Goal: Task Accomplishment & Management: Manage account settings

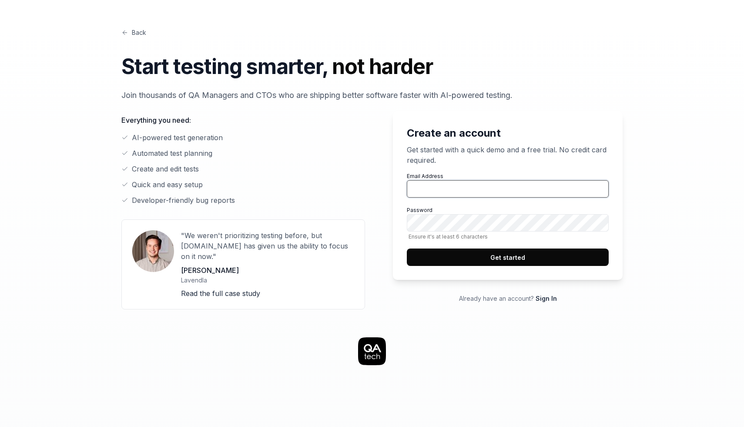
click at [494, 185] on input "Email Address" at bounding box center [508, 188] width 202 height 17
type input "[EMAIL_ADDRESS][DOMAIN_NAME]"
click at [430, 260] on button "Get started" at bounding box center [508, 256] width 202 height 17
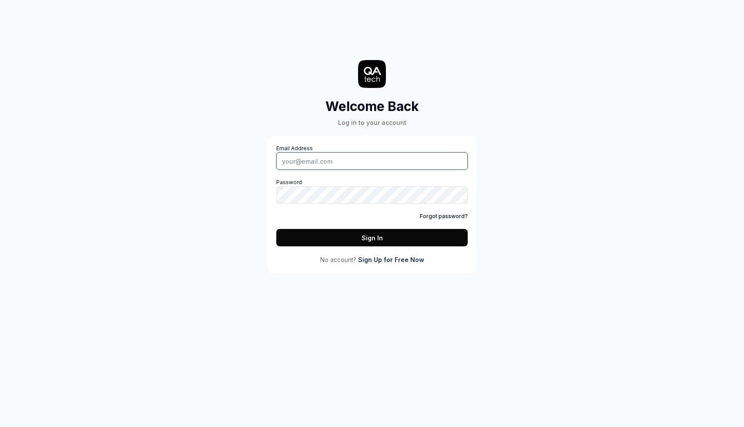
click at [326, 164] on input "Email Address" at bounding box center [371, 160] width 191 height 17
type input "[EMAIL_ADDRESS][DOMAIN_NAME]"
click at [288, 242] on button "Sign In" at bounding box center [371, 237] width 191 height 17
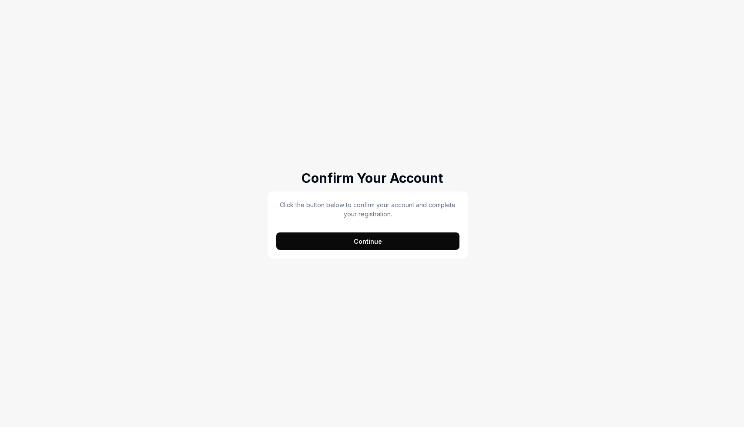
click at [410, 248] on button "Continue" at bounding box center [367, 240] width 183 height 17
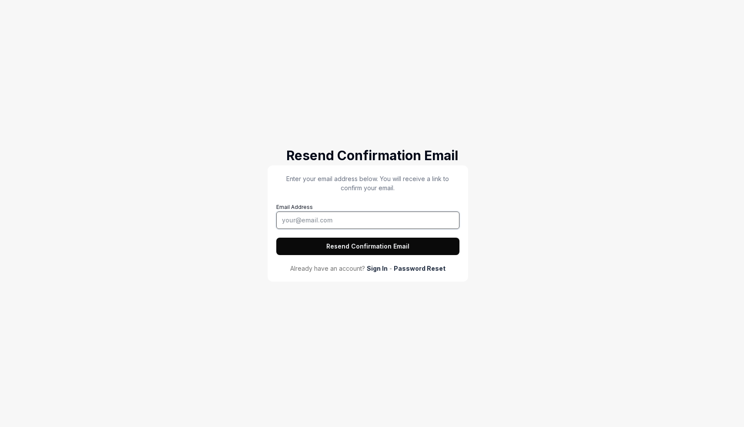
click at [378, 222] on input "Email Address" at bounding box center [367, 220] width 183 height 17
type input "[EMAIL_ADDRESS][DOMAIN_NAME]"
click at [362, 243] on button "Resend Confirmation Email" at bounding box center [367, 246] width 183 height 17
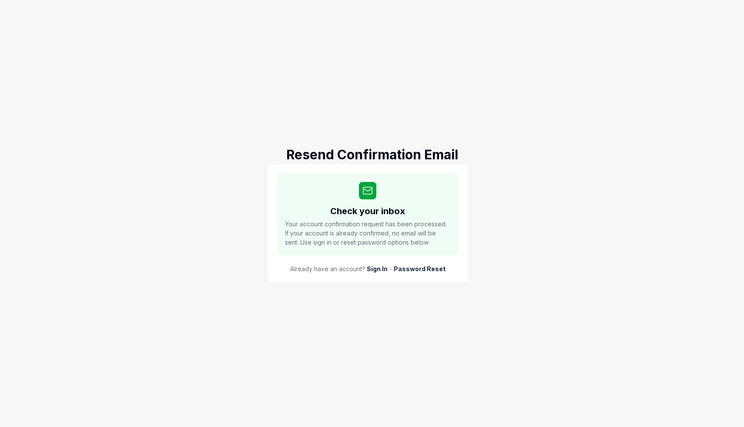
click at [390, 264] on div "Already have an account? Sign In - Password Reset" at bounding box center [367, 268] width 183 height 9
click at [386, 266] on link "Sign In" at bounding box center [377, 268] width 21 height 9
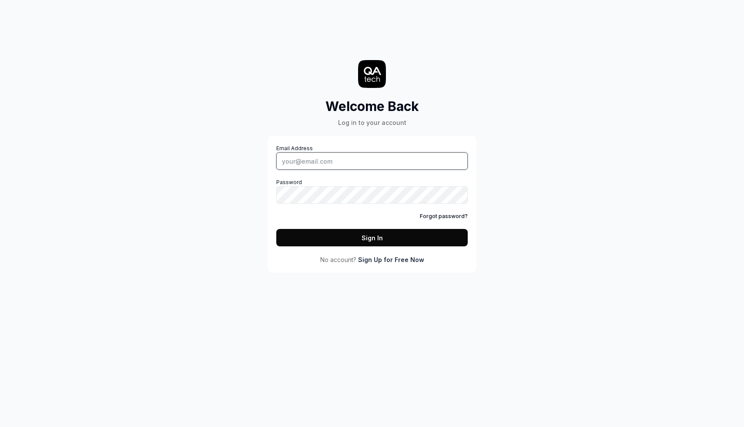
click at [357, 154] on input "Email Address" at bounding box center [371, 160] width 191 height 17
click at [357, 165] on input "Email Address" at bounding box center [371, 160] width 191 height 17
click at [353, 162] on input "Email Address" at bounding box center [371, 160] width 191 height 17
type input "minnsittfun@gmail.com"
click at [369, 231] on button "Sign In" at bounding box center [371, 237] width 191 height 17
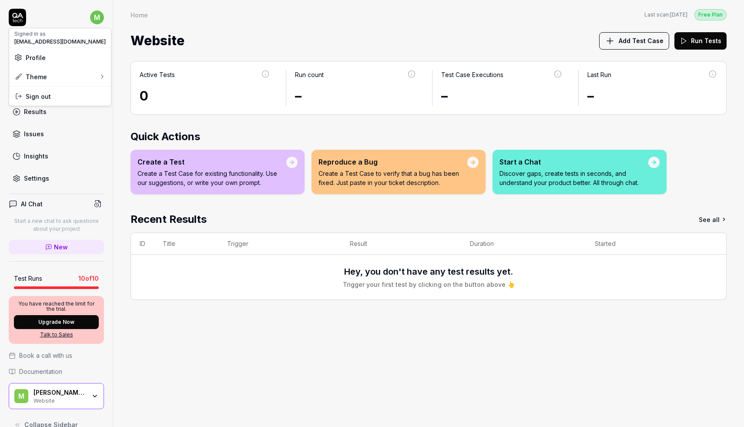
click at [95, 25] on html "m Dashboard Test Cases Test Plans Results Issues Insights Settings AI Chat Star…" at bounding box center [372, 213] width 744 height 427
click at [67, 94] on span "Sign out" at bounding box center [59, 96] width 91 height 9
